Goal: Task Accomplishment & Management: Complete application form

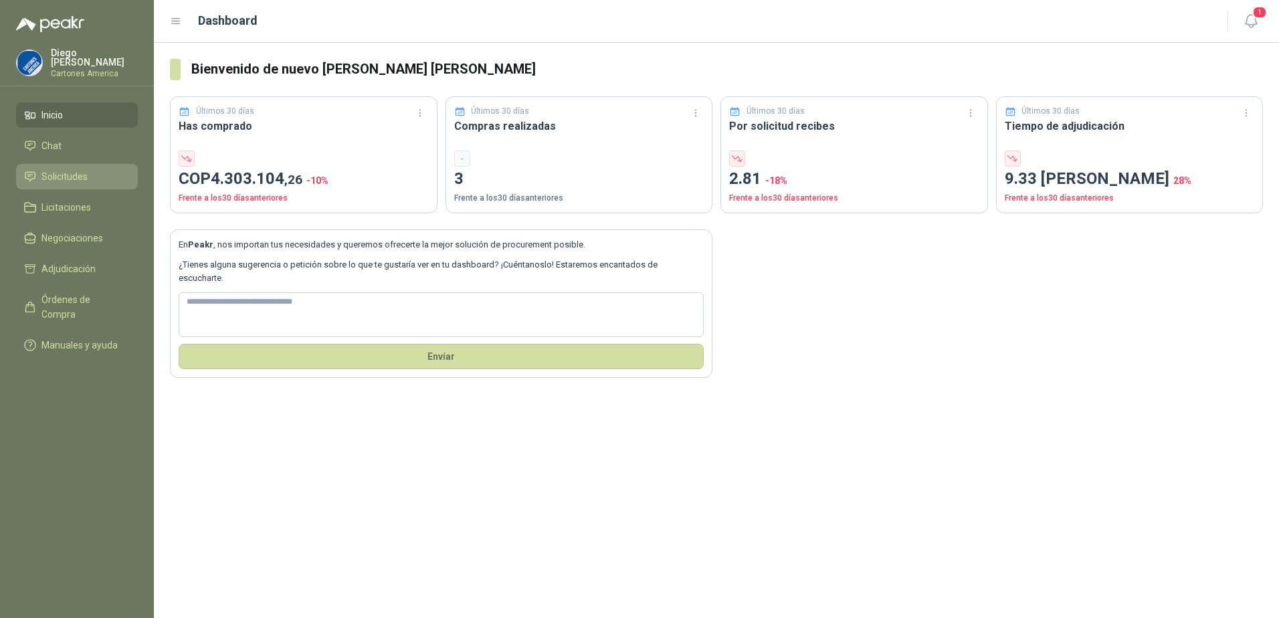
click at [71, 174] on span "Solicitudes" at bounding box center [64, 176] width 46 height 15
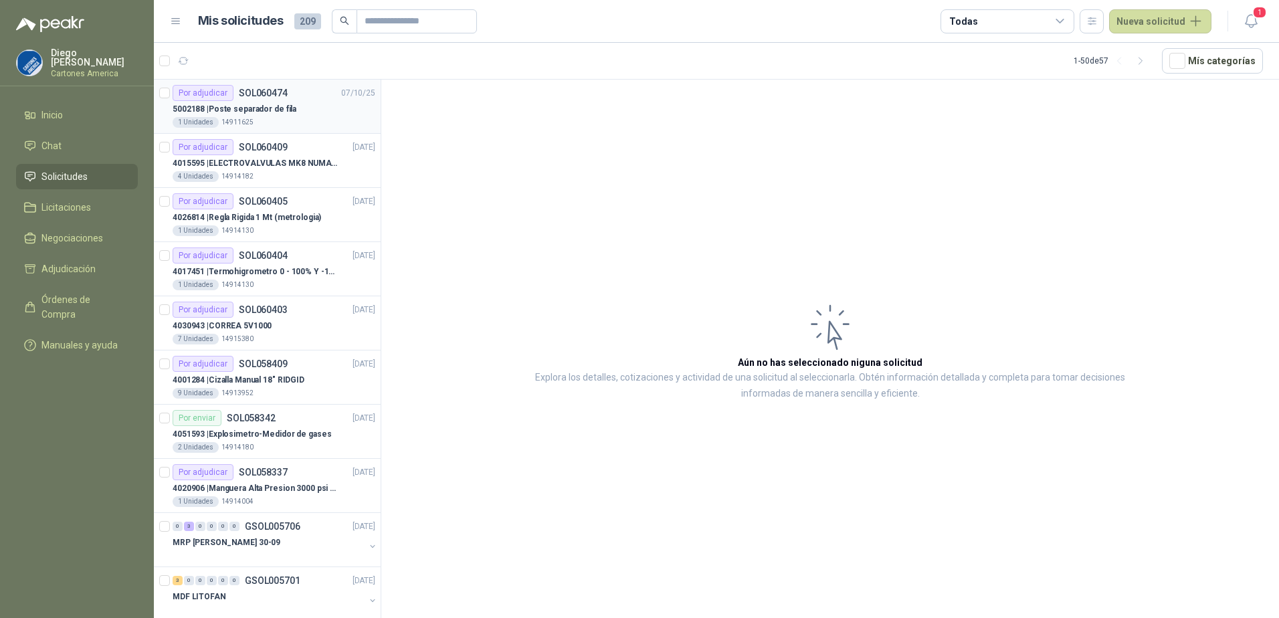
click at [281, 112] on p "5002188 | Poste separador de fila" at bounding box center [235, 109] width 124 height 13
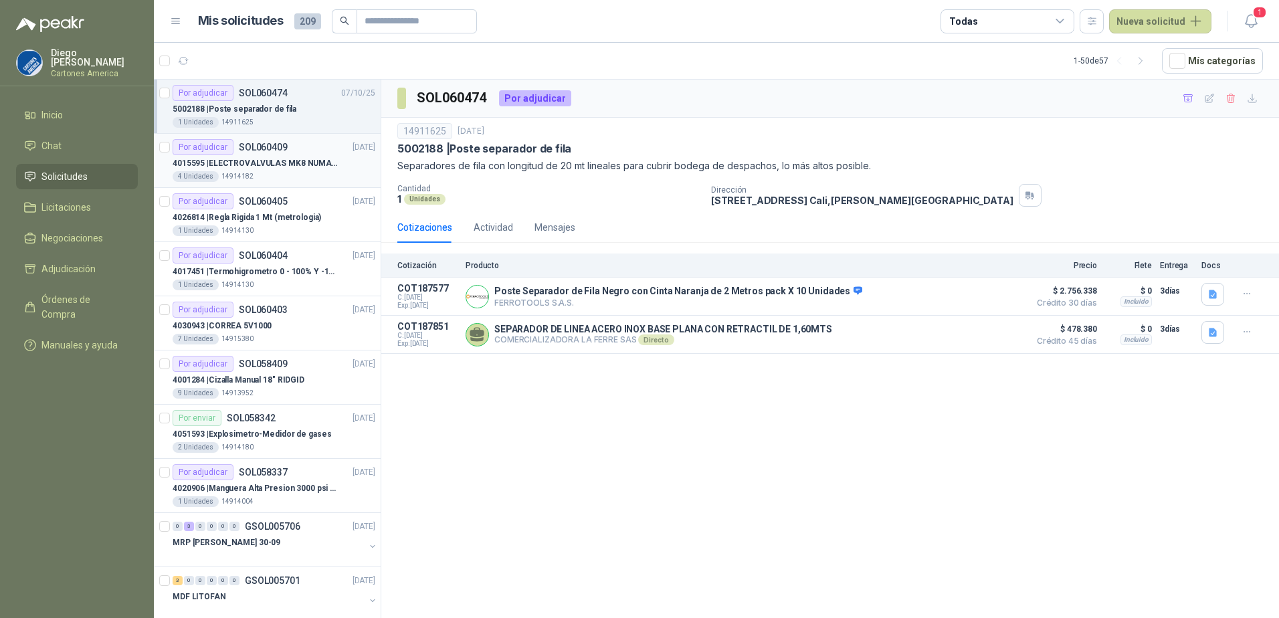
click at [262, 178] on div "4 Unidades 14914182" at bounding box center [274, 176] width 203 height 11
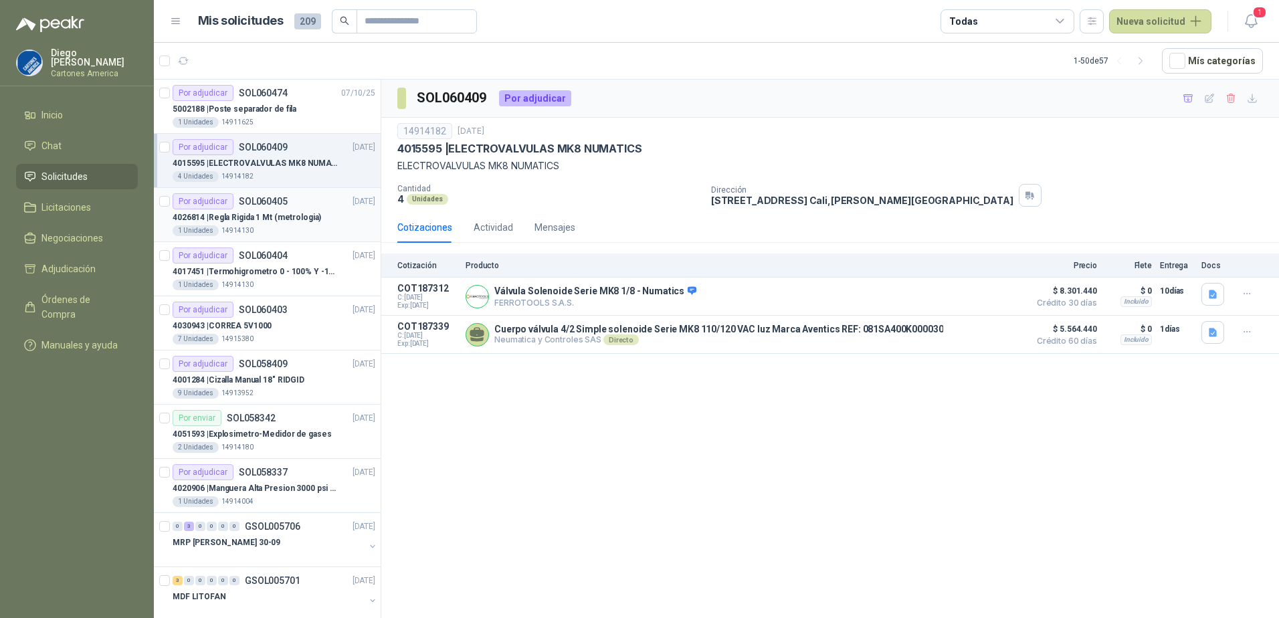
click at [270, 230] on div "1 Unidades 14914130" at bounding box center [274, 230] width 203 height 11
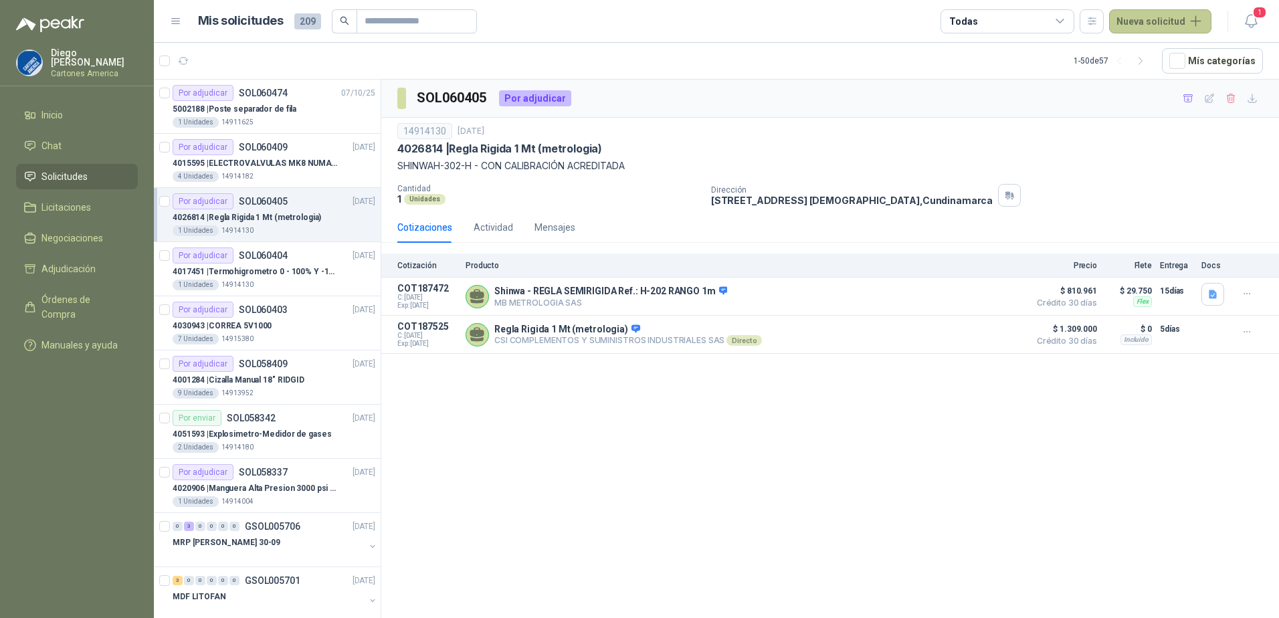
click at [1139, 25] on button "Nueva solicitud" at bounding box center [1160, 21] width 102 height 24
click at [1155, 47] on link "Solicitud" at bounding box center [1176, 53] width 114 height 23
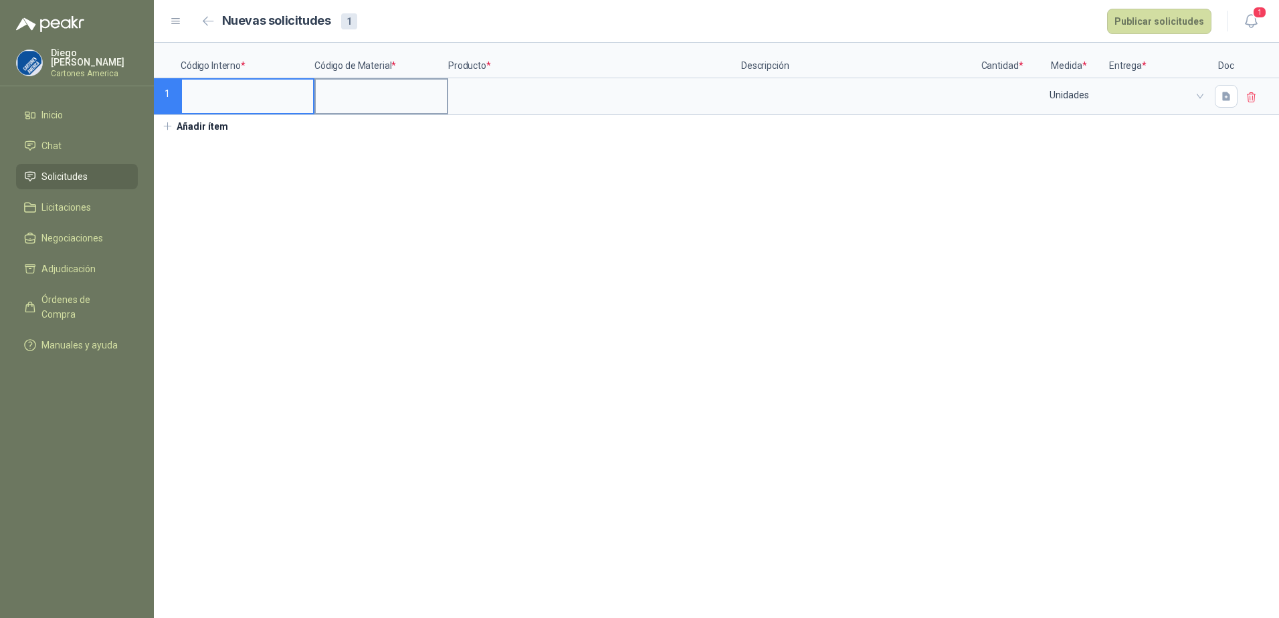
click at [365, 99] on input at bounding box center [381, 93] width 131 height 26
click at [256, 102] on input at bounding box center [247, 93] width 131 height 26
click at [256, 104] on input at bounding box center [247, 93] width 131 height 26
click at [368, 93] on input at bounding box center [381, 93] width 131 height 26
click at [374, 96] on input at bounding box center [381, 93] width 131 height 26
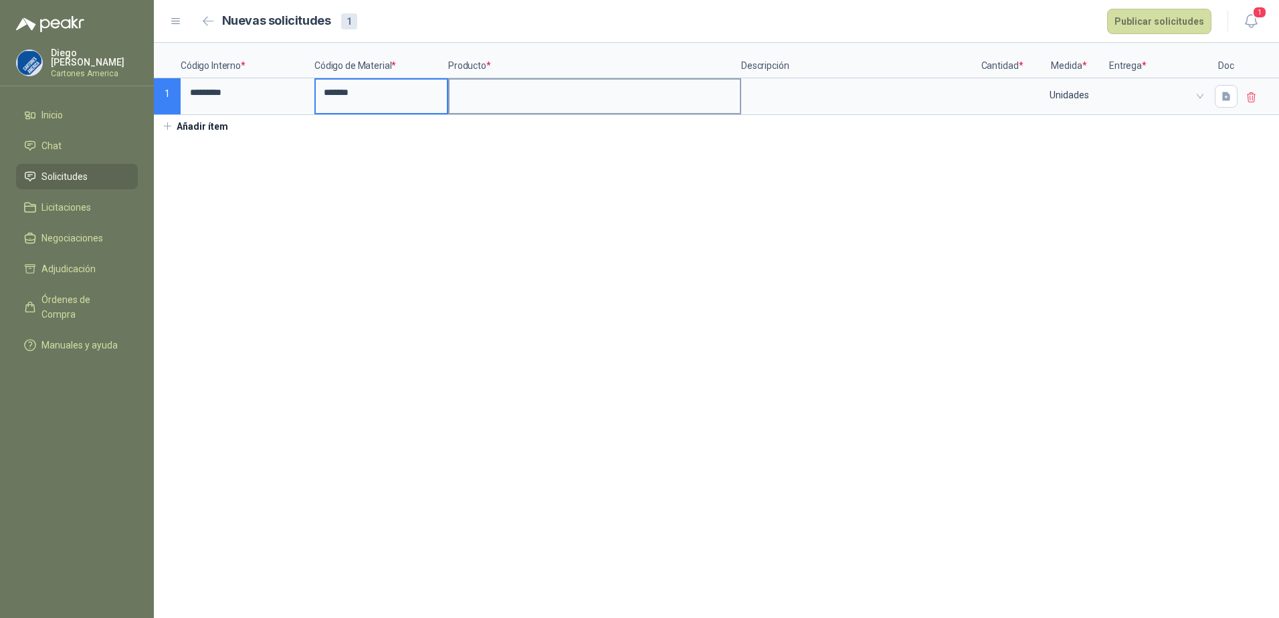
click at [486, 89] on input at bounding box center [595, 93] width 290 height 26
click at [494, 97] on input at bounding box center [595, 93] width 290 height 26
click at [496, 88] on input "**********" at bounding box center [595, 93] width 290 height 26
drag, startPoint x: 733, startPoint y: 92, endPoint x: 176, endPoint y: 98, distance: 557.3
click at [176, 98] on div "**********" at bounding box center [716, 79] width 1125 height 72
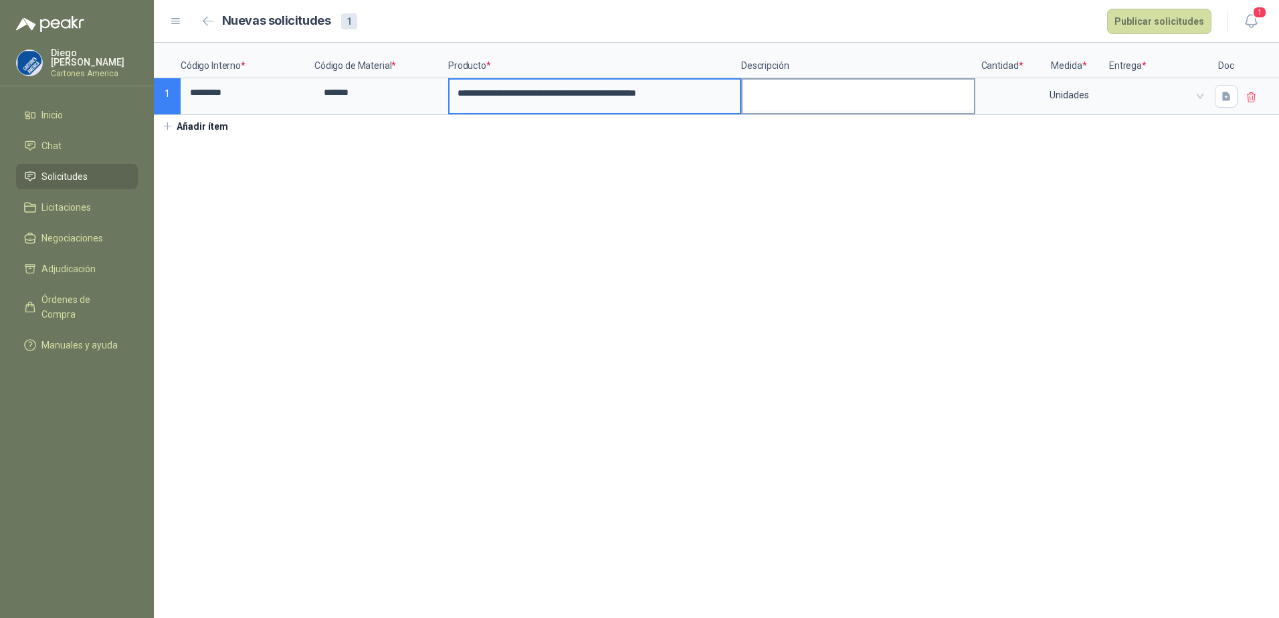
type input "**********"
click at [821, 101] on textarea at bounding box center [858, 95] width 231 height 31
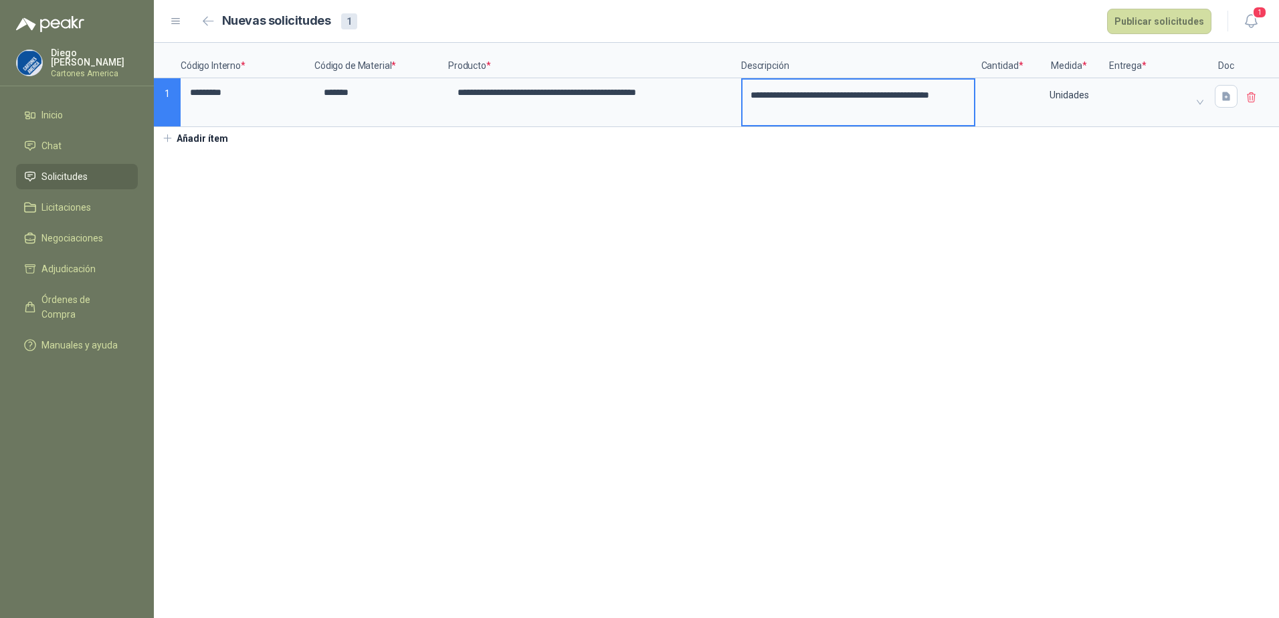
click at [755, 212] on section "**********" at bounding box center [716, 330] width 1125 height 575
click at [1004, 107] on label at bounding box center [1002, 102] width 51 height 45
click at [1004, 106] on input at bounding box center [1002, 93] width 51 height 26
type input "*"
click at [1118, 258] on section "**********" at bounding box center [716, 330] width 1125 height 575
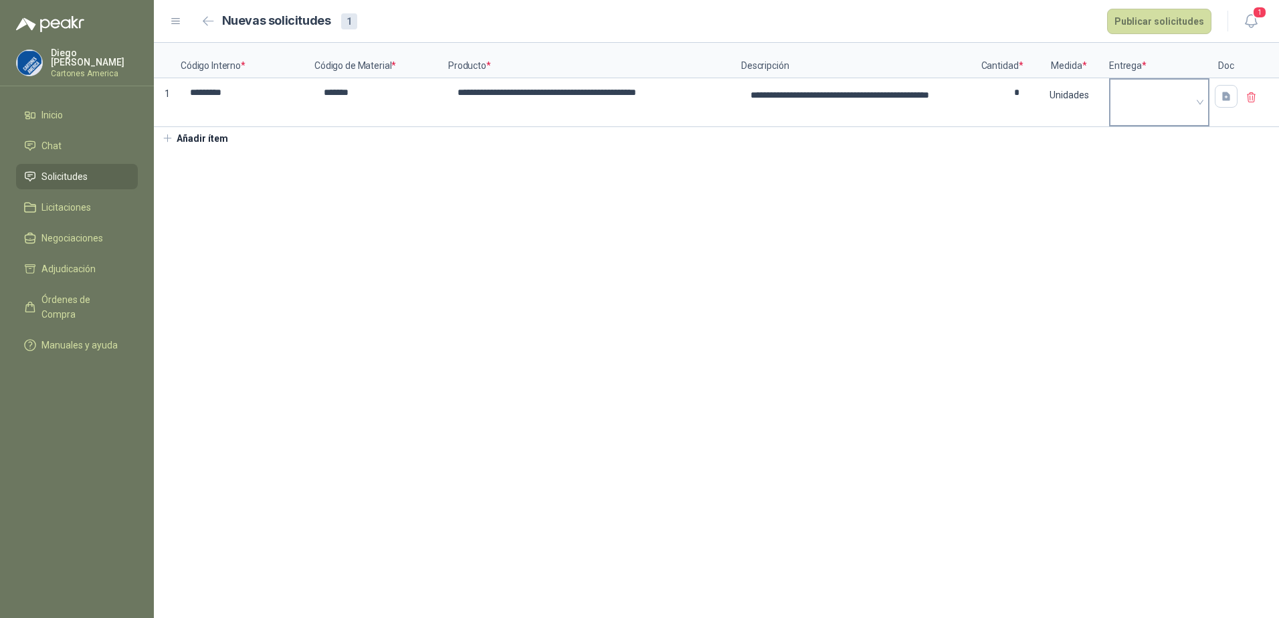
click at [1139, 92] on span at bounding box center [1159, 102] width 83 height 20
click at [1150, 140] on div "MOLINO" at bounding box center [1159, 141] width 76 height 15
click at [1153, 20] on button "Publicar solicitudes" at bounding box center [1159, 21] width 104 height 25
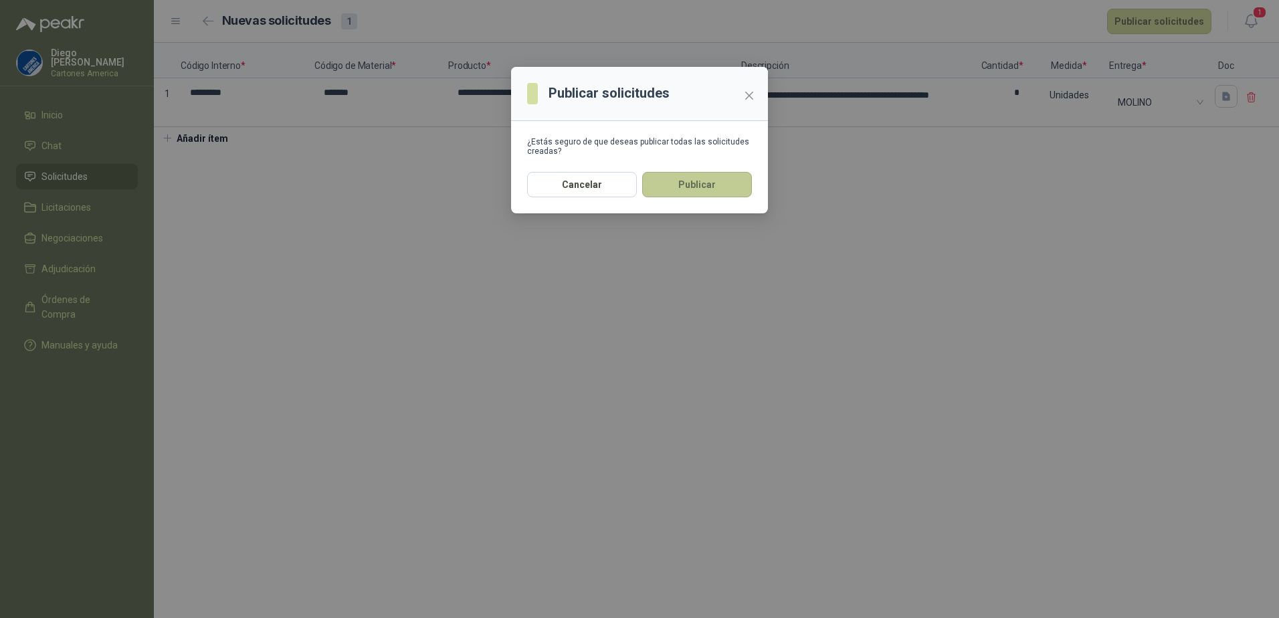
click at [687, 191] on button "Publicar" at bounding box center [697, 184] width 110 height 25
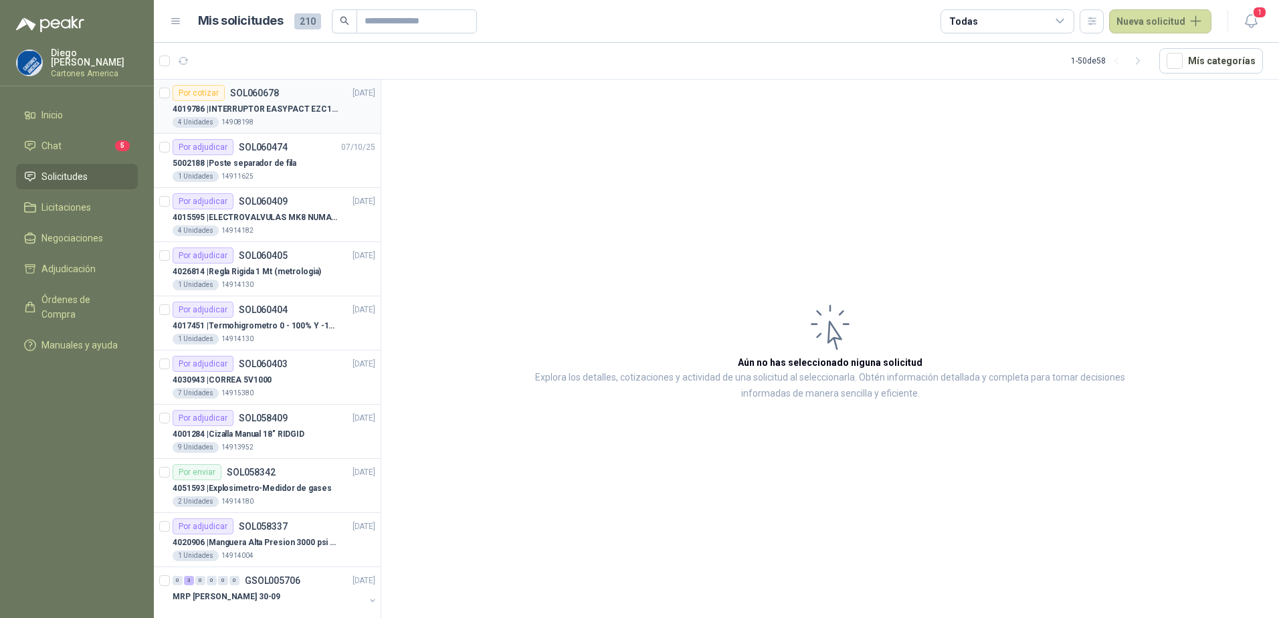
click at [303, 116] on div "4019786 | INTERRUPTOR EASYPACT EZC100N3040C 40AMP 25K [PERSON_NAME]" at bounding box center [274, 109] width 203 height 16
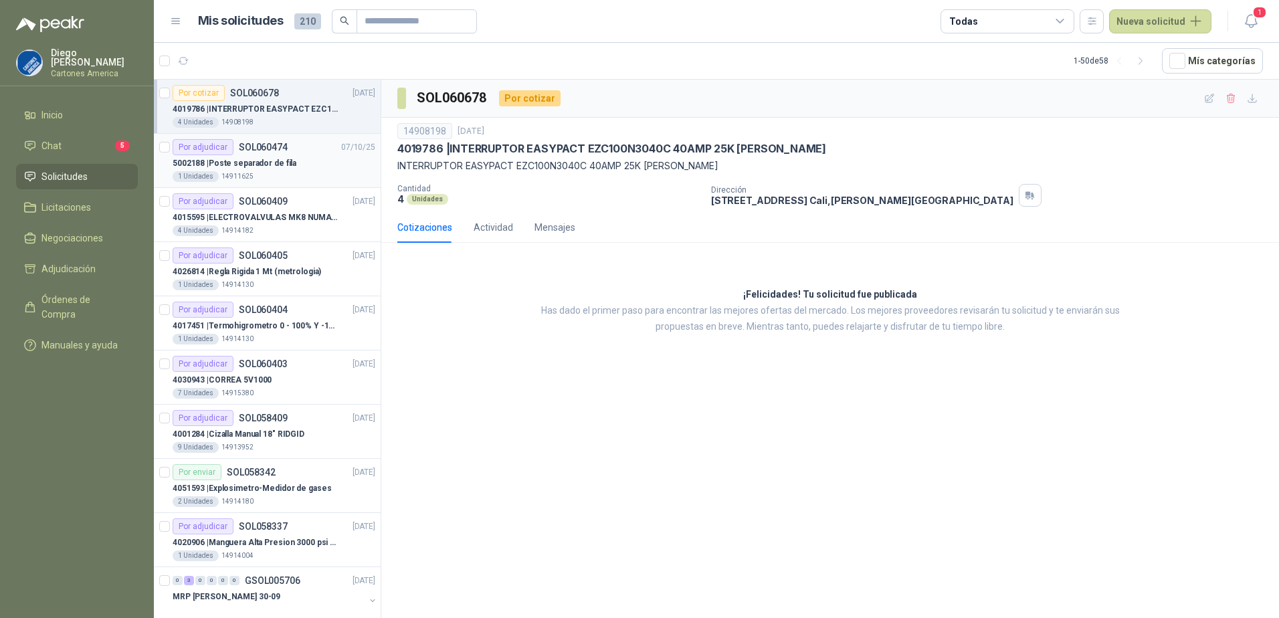
click at [264, 163] on p "5002188 | Poste separador de fila" at bounding box center [235, 163] width 124 height 13
